Goal: Task Accomplishment & Management: Use online tool/utility

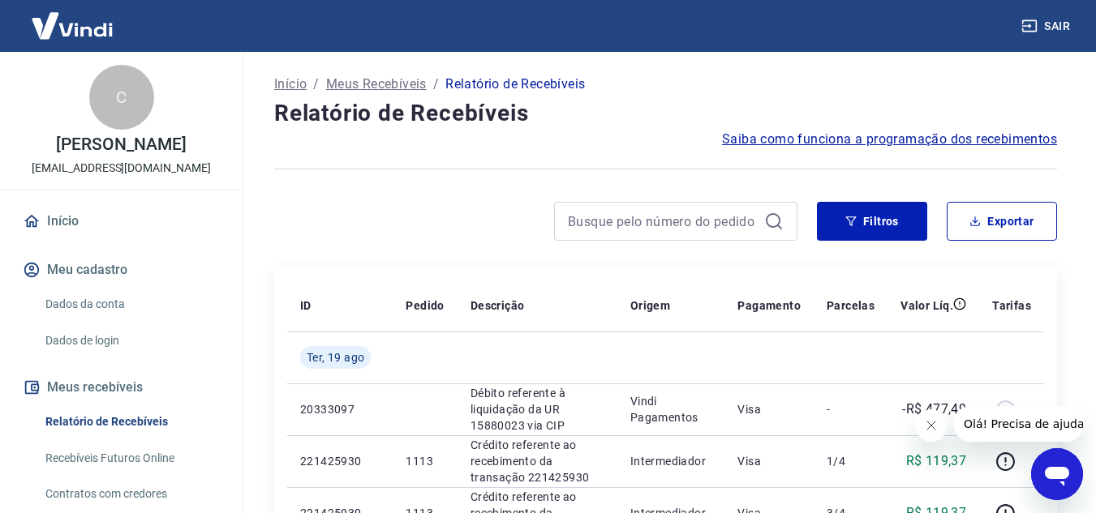
click at [930, 425] on icon "Fechar mensagem da empresa" at bounding box center [930, 425] width 13 height 13
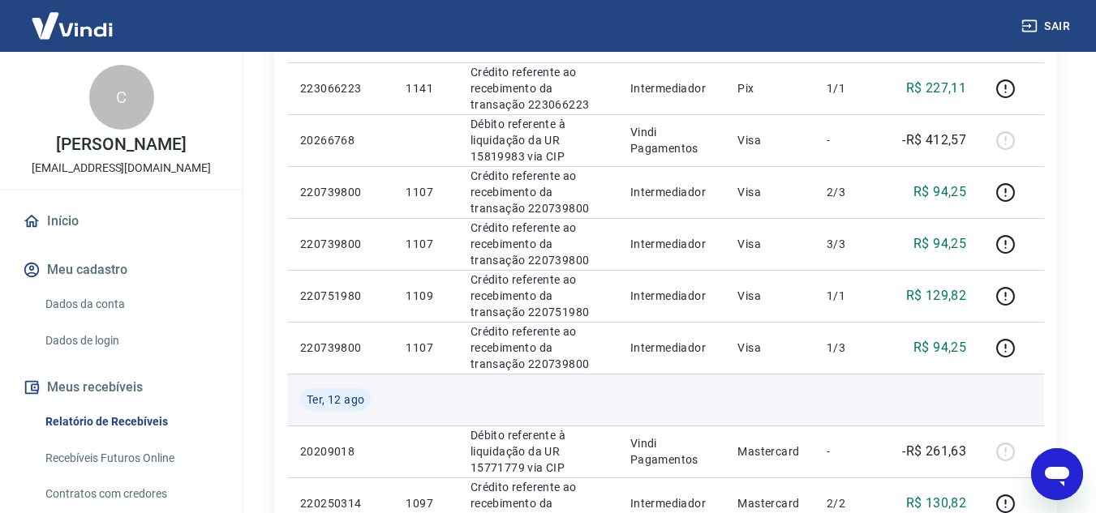
scroll to position [811, 0]
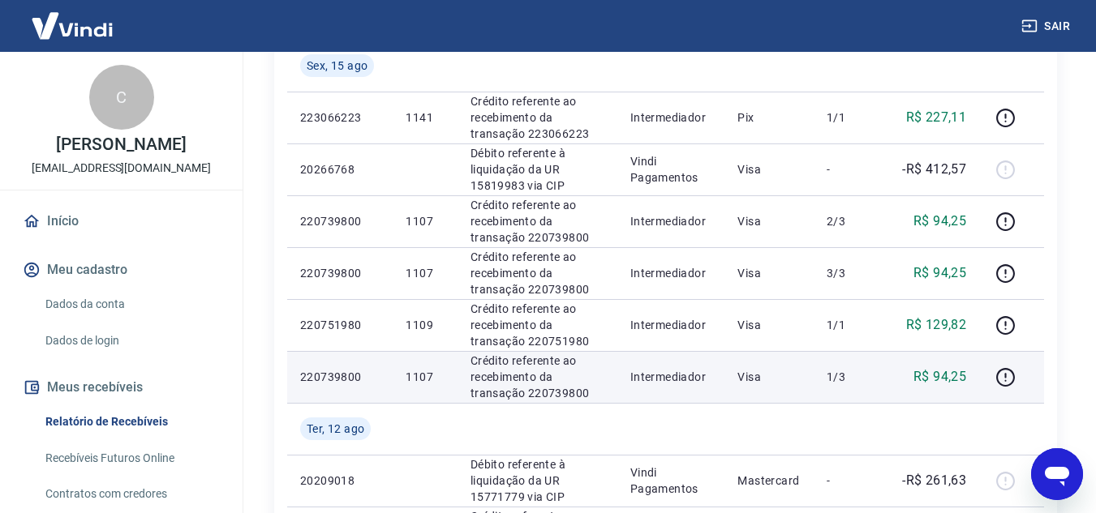
click at [424, 376] on p "1107" at bounding box center [425, 377] width 38 height 16
copy p "1107"
click at [339, 382] on p "220739800" at bounding box center [339, 377] width 79 height 16
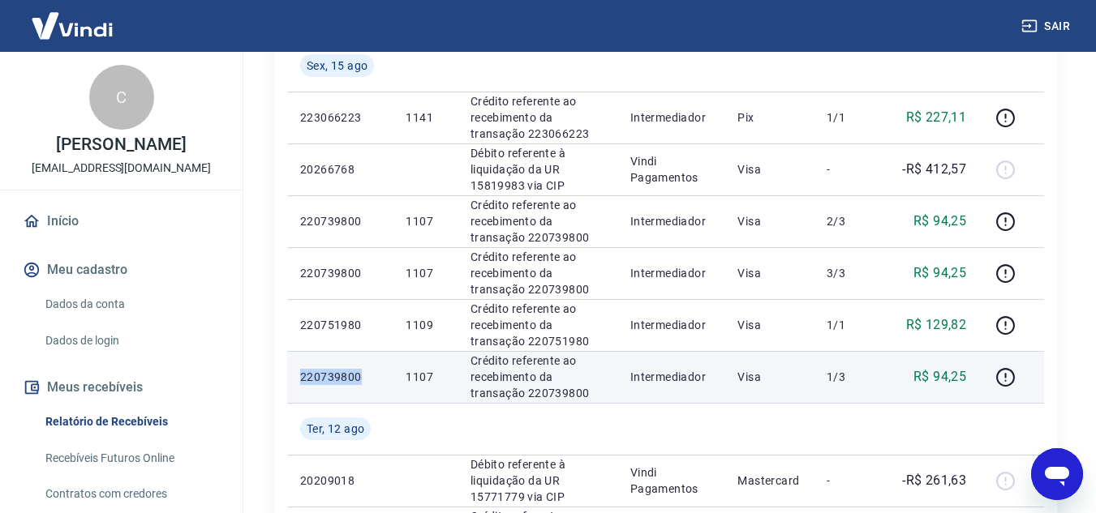
copy p "220739800"
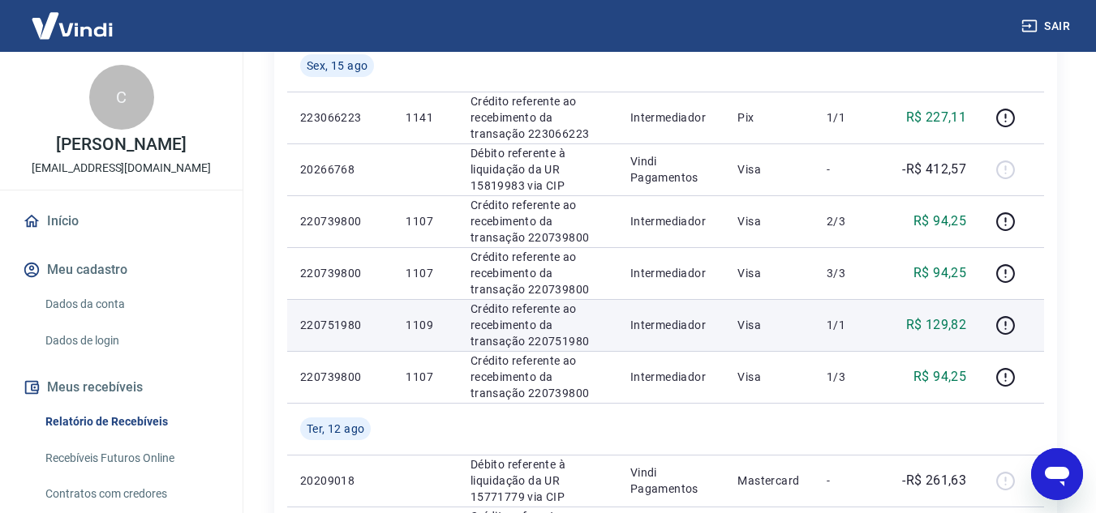
click at [427, 320] on p "1109" at bounding box center [425, 325] width 38 height 16
copy p "1109"
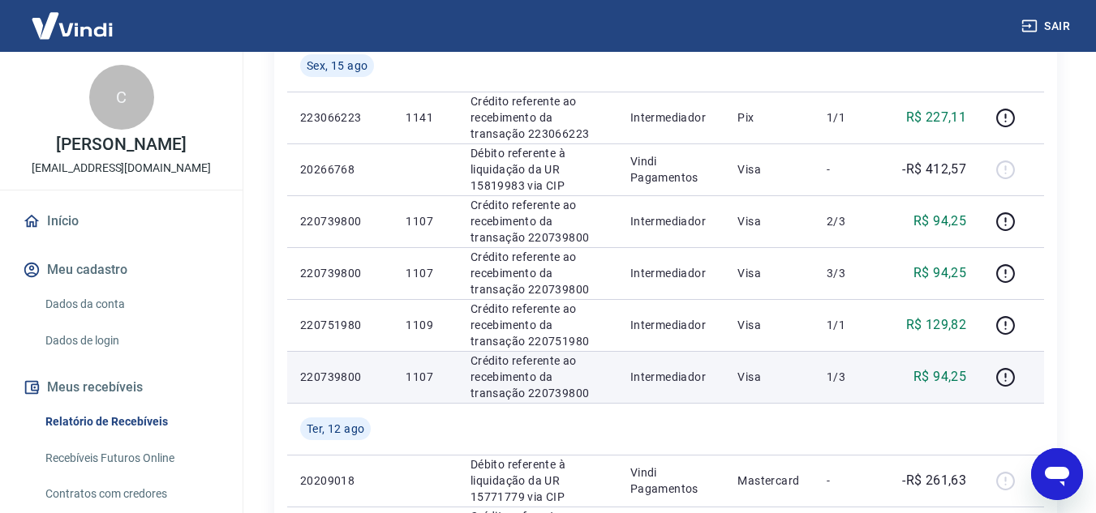
click at [942, 379] on p "R$ 94,25" at bounding box center [939, 376] width 53 height 19
copy p "94,25"
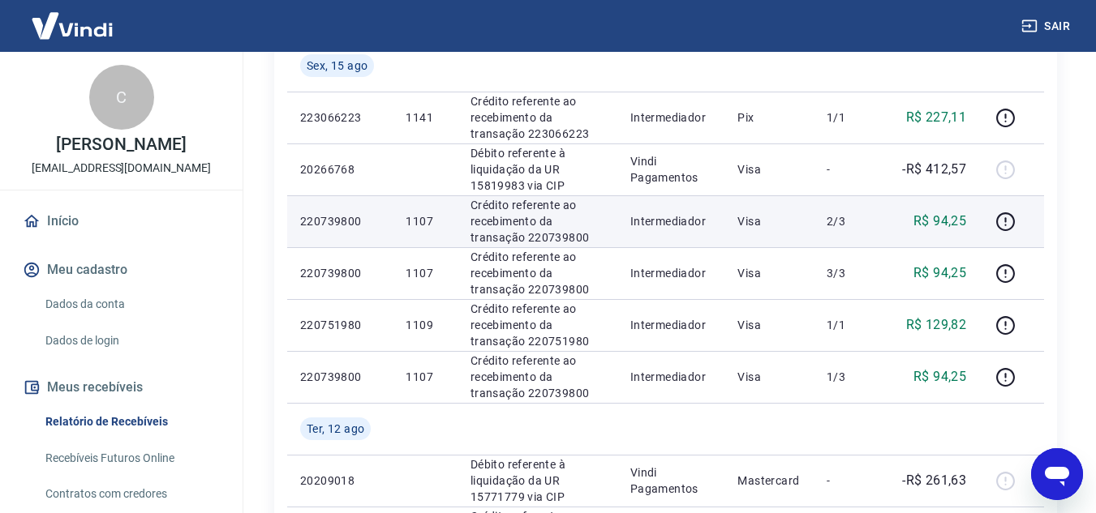
click at [947, 228] on p "R$ 94,25" at bounding box center [939, 221] width 53 height 19
copy p "94,25"
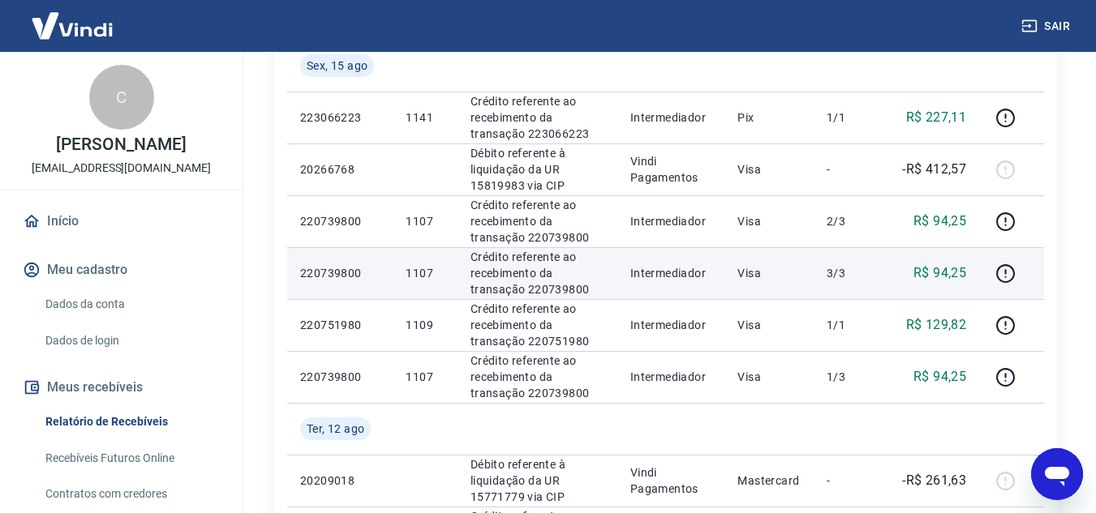
click at [947, 274] on p "R$ 94,25" at bounding box center [939, 273] width 53 height 19
copy p "94,25"
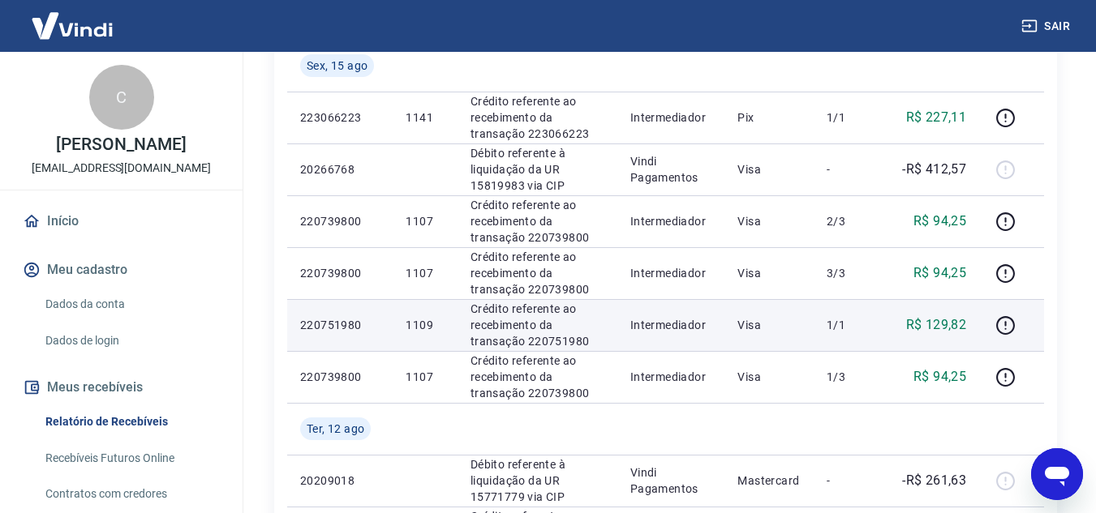
click at [948, 326] on p "R$ 129,82" at bounding box center [936, 325] width 61 height 19
copy p "129,82"
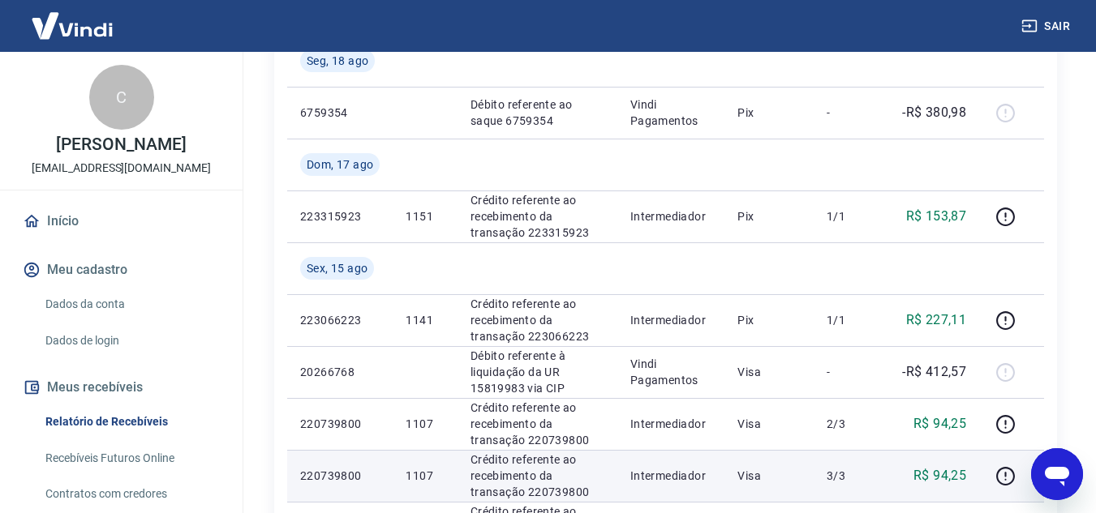
scroll to position [568, 0]
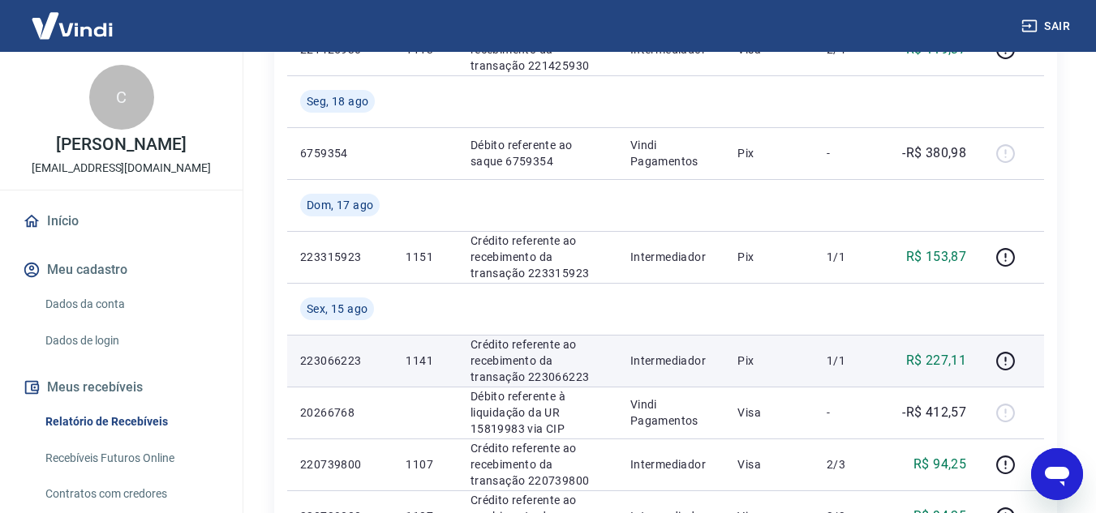
click at [414, 356] on p "1141" at bounding box center [425, 361] width 38 height 16
copy p "1141"
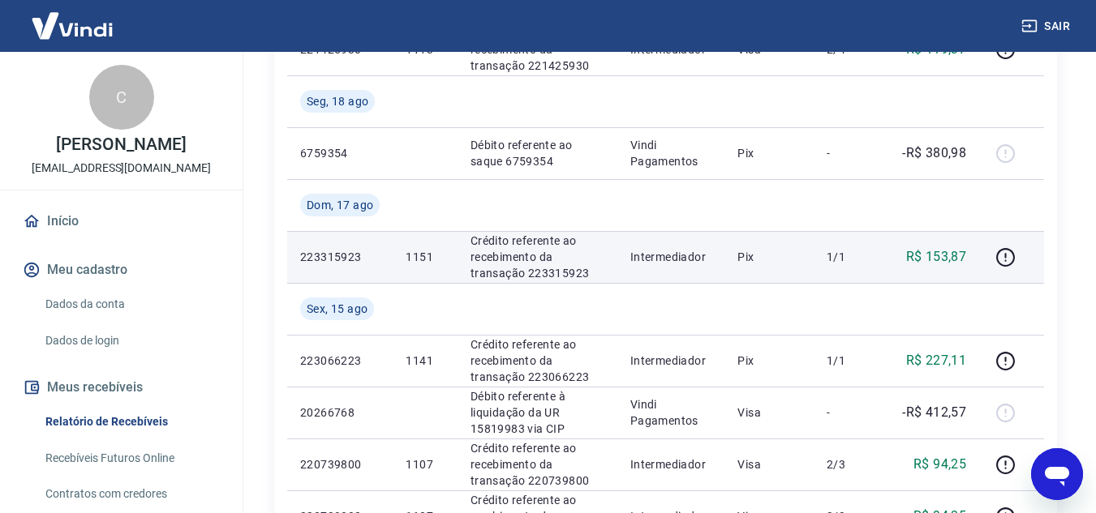
click at [427, 260] on p "1151" at bounding box center [425, 257] width 38 height 16
copy p "1151"
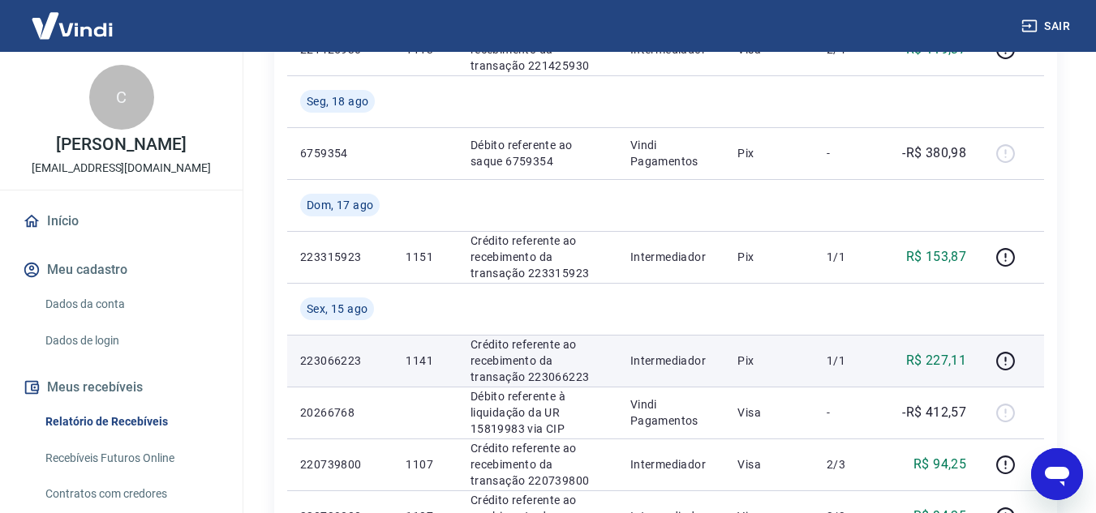
click at [939, 360] on p "R$ 227,11" at bounding box center [936, 360] width 61 height 19
copy p "227,11"
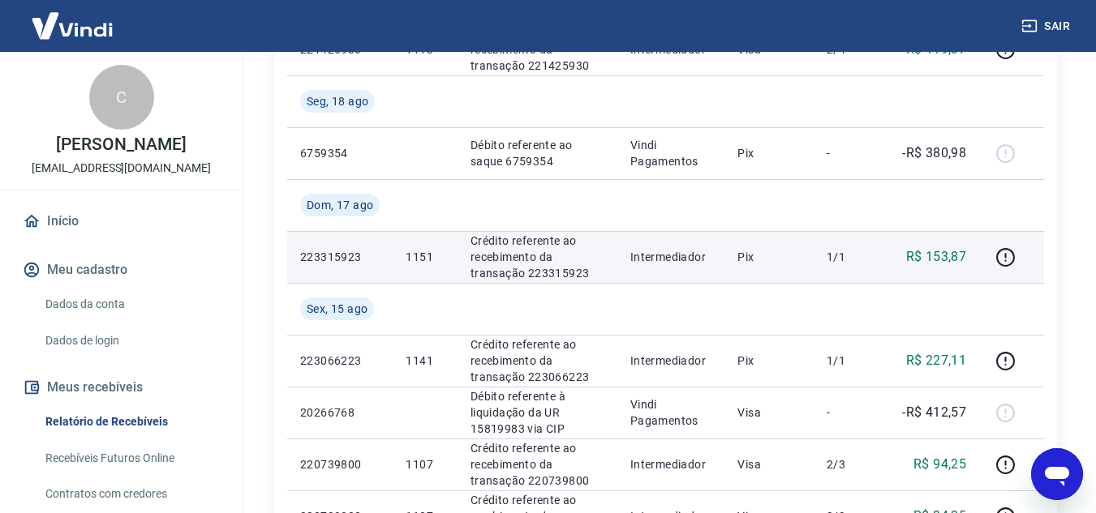
click at [948, 252] on p "R$ 153,87" at bounding box center [936, 256] width 61 height 19
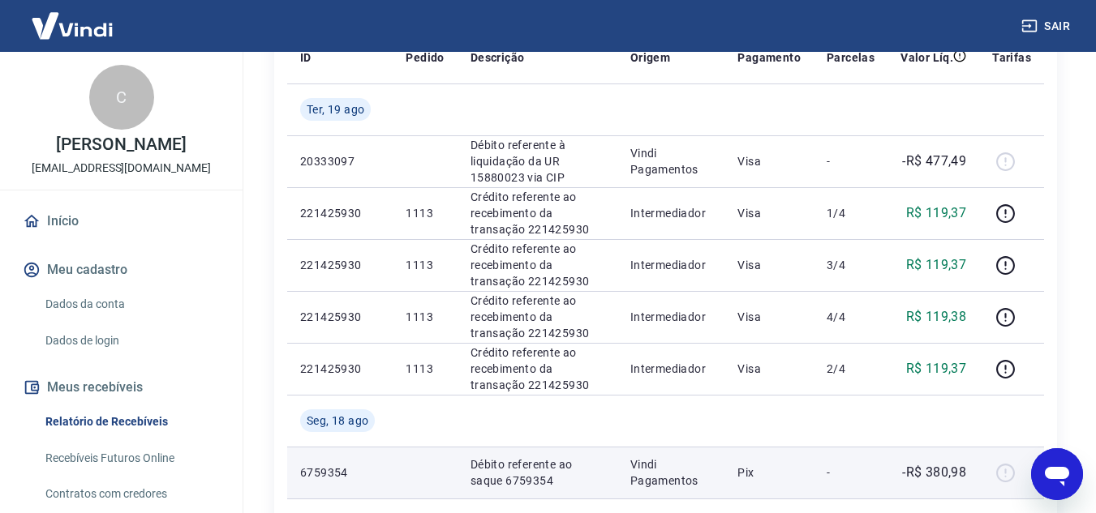
scroll to position [243, 0]
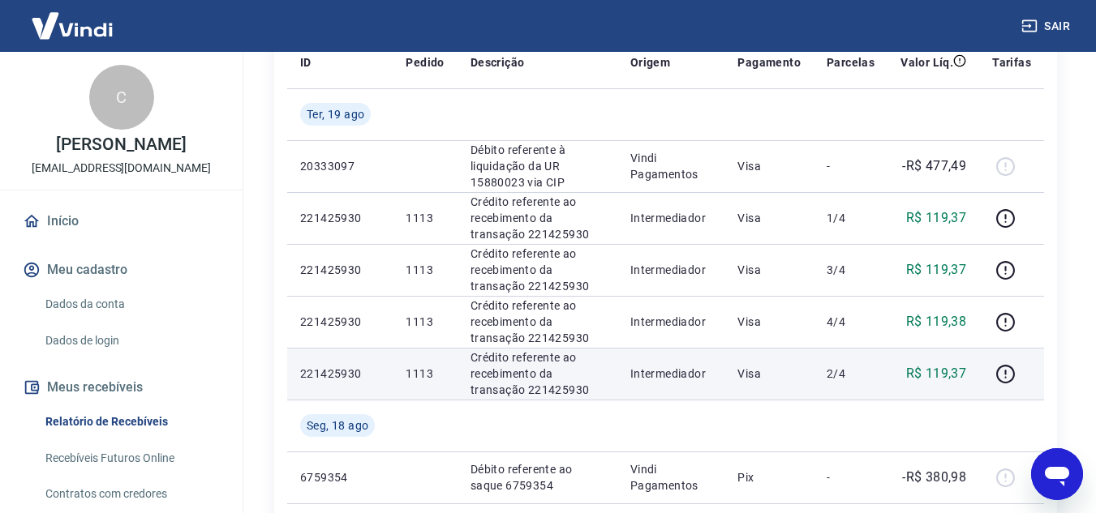
click at [422, 374] on p "1113" at bounding box center [425, 374] width 38 height 16
click at [331, 378] on p "221425930" at bounding box center [339, 374] width 79 height 16
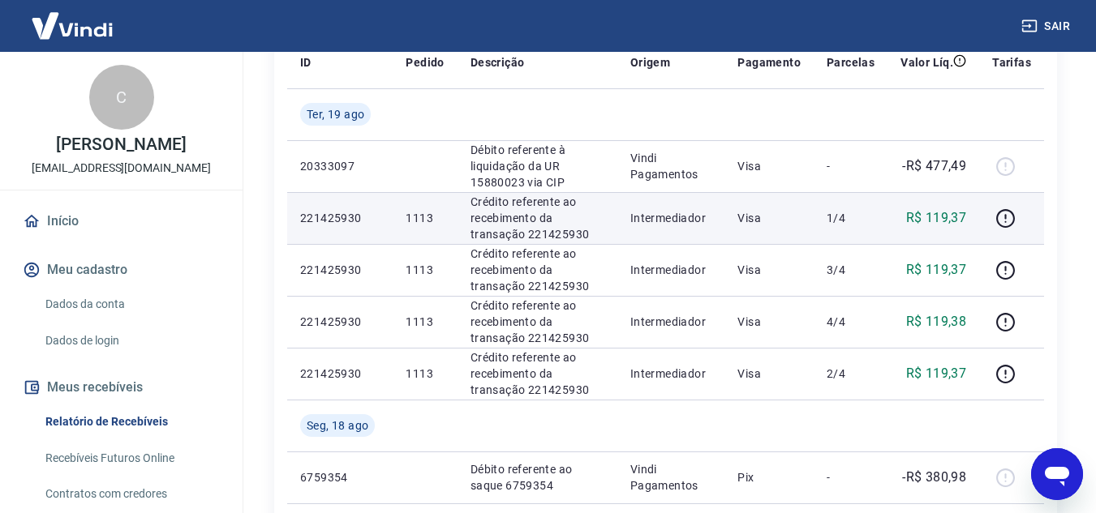
click at [951, 214] on p "R$ 119,37" at bounding box center [936, 217] width 61 height 19
click at [951, 215] on p "R$ 119,37" at bounding box center [936, 217] width 61 height 19
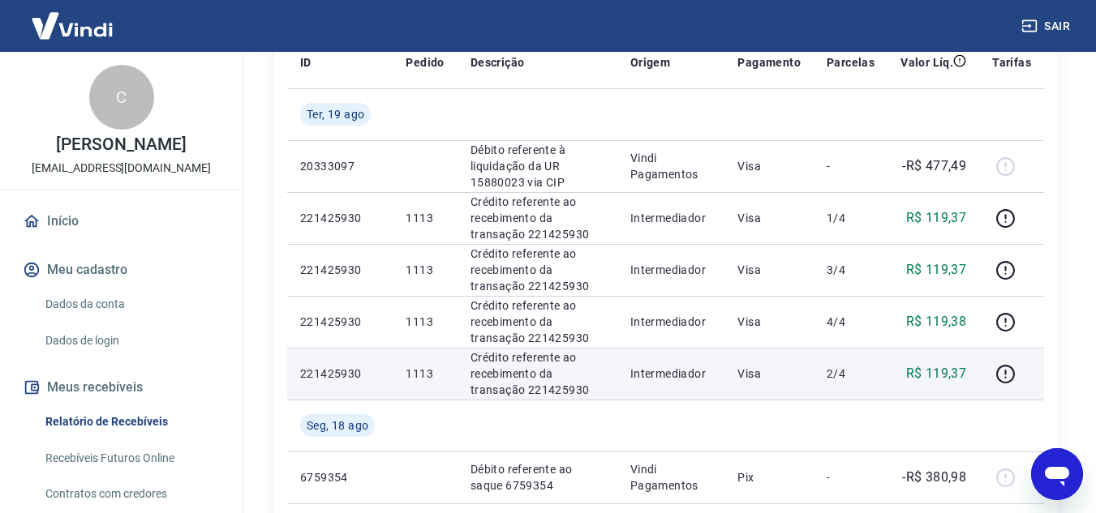
click at [951, 367] on p "R$ 119,37" at bounding box center [936, 373] width 61 height 19
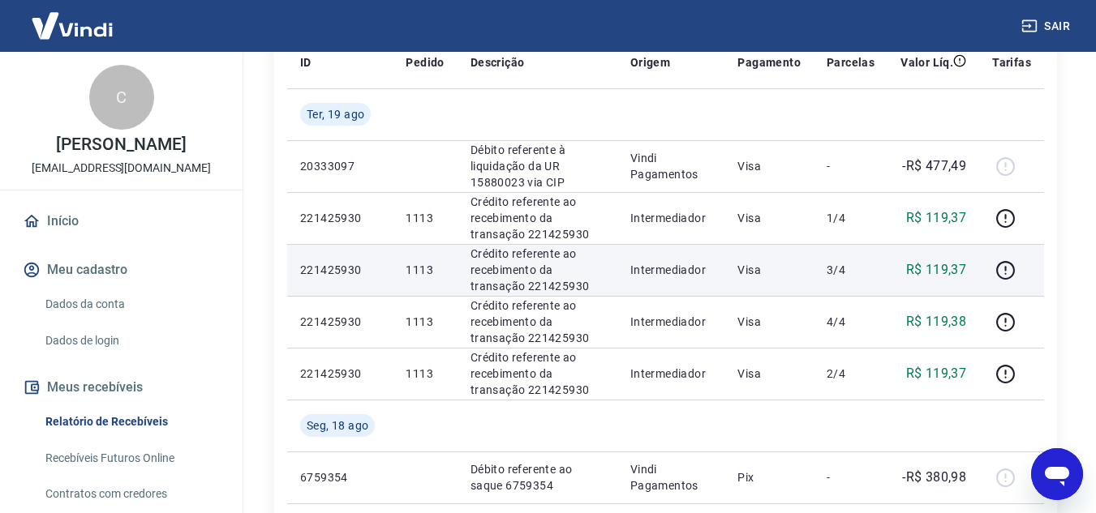
click at [939, 265] on p "R$ 119,37" at bounding box center [936, 269] width 61 height 19
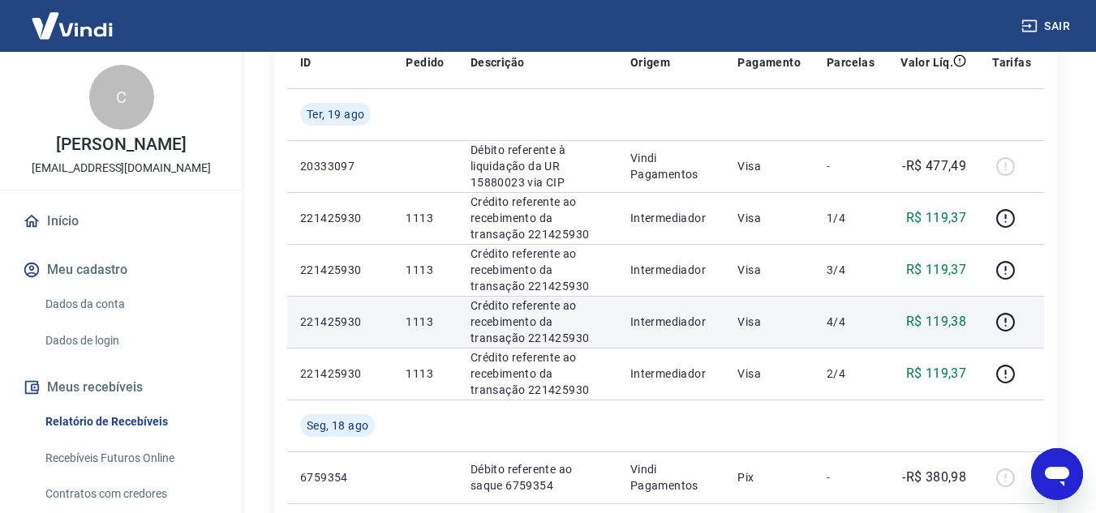
click at [955, 320] on p "R$ 119,38" at bounding box center [936, 321] width 61 height 19
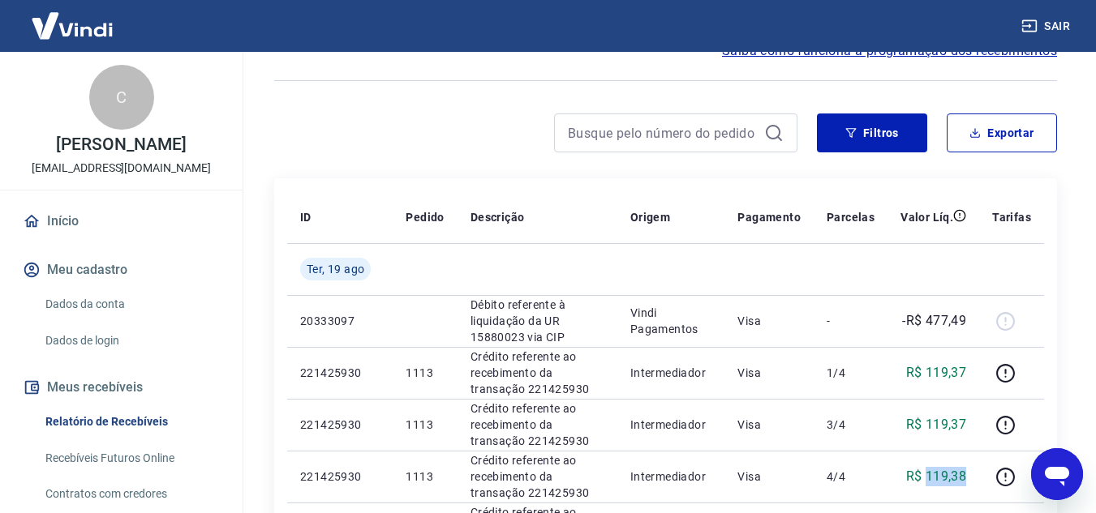
scroll to position [0, 0]
